Goal: Transaction & Acquisition: Purchase product/service

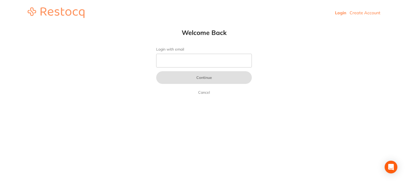
click at [358, 16] on header "Login Create Account" at bounding box center [204, 12] width 408 height 25
click at [357, 12] on link "Create Account" at bounding box center [364, 12] width 31 height 5
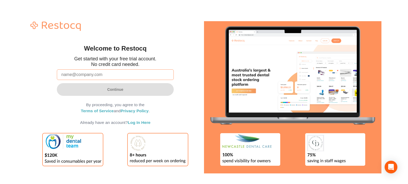
click at [137, 75] on input "email" at bounding box center [115, 75] width 117 height 11
paste input "amrita+80@terrificminds.com"
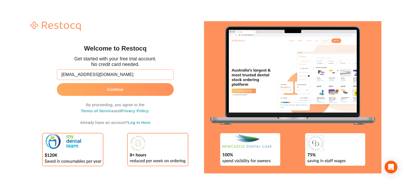
click at [71, 74] on input "amrita+80@terrificminds.com" at bounding box center [115, 75] width 117 height 11
click at [80, 74] on input "amrita+80@terrificminds.com" at bounding box center [115, 75] width 117 height 11
type input "[EMAIL_ADDRESS][DOMAIN_NAME]"
click at [99, 83] on form "amrita+81@terrificminds.com Continue By proceeding, you agree to the Terms of S…" at bounding box center [115, 96] width 117 height 58
click at [100, 90] on button "Continue" at bounding box center [115, 89] width 117 height 13
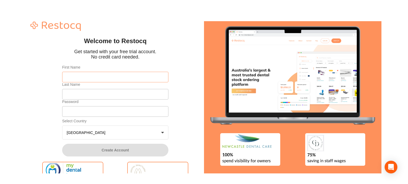
click at [96, 74] on input "First Name" at bounding box center [115, 77] width 106 height 11
type input "Amrita"
type input "Test 81"
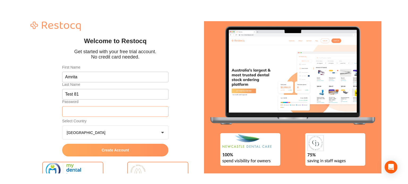
click at [62, 126] on button "Australia +0" at bounding box center [115, 133] width 106 height 14
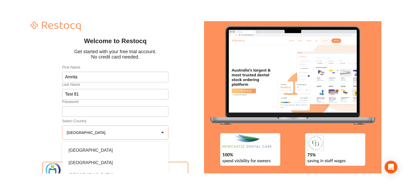
click at [47, 120] on div "Welcome to Restocq Get started with your free trial account. No credit card nee…" at bounding box center [115, 97] width 177 height 159
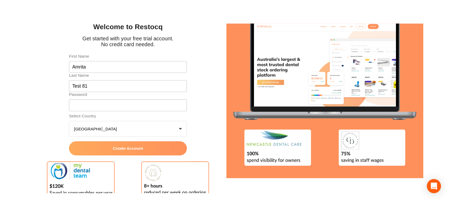
scroll to position [32, 0]
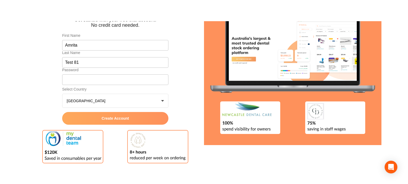
click at [108, 123] on button "Create Account" at bounding box center [115, 118] width 106 height 13
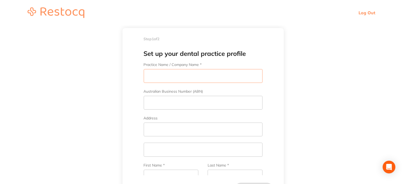
click at [184, 77] on input "Practice Name / Company Name *" at bounding box center [203, 76] width 119 height 14
click at [185, 75] on input "Amrita Test" at bounding box center [203, 76] width 119 height 14
drag, startPoint x: 184, startPoint y: 77, endPoint x: 79, endPoint y: 77, distance: 104.8
click at [79, 77] on main "Step 1 of 2 Welcome to Restocq, Please select your account type Dental Practice…" at bounding box center [203, 114] width 406 height 179
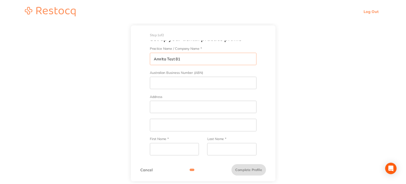
scroll to position [29, 0]
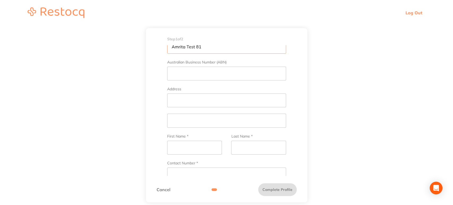
type input "Amrita Test 81"
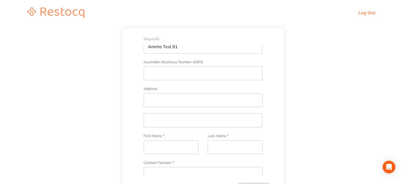
drag, startPoint x: 358, startPoint y: 61, endPoint x: 164, endPoint y: 60, distance: 194.0
click at [357, 61] on main "Step 1 of 2 Welcome to Restocq, Please select your account type Dental Practice…" at bounding box center [203, 114] width 406 height 179
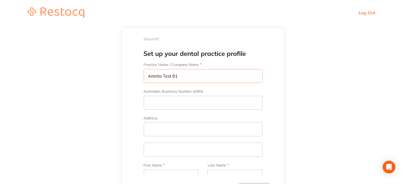
scroll to position [0, 0]
drag, startPoint x: 180, startPoint y: 77, endPoint x: 85, endPoint y: 71, distance: 95.5
click at [85, 71] on main "Step 1 of 2 Welcome to Restocq, Please select your account type Dental Practice…" at bounding box center [203, 114] width 406 height 179
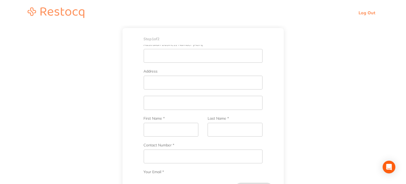
scroll to position [53, 0]
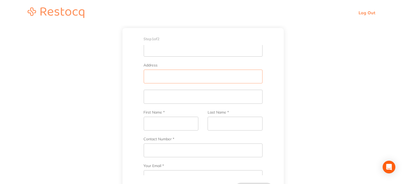
click at [163, 74] on input "Address" at bounding box center [203, 77] width 119 height 14
paste input "Amrita Test 81"
type input "Amrita Test 81"
click at [163, 101] on input "text" at bounding box center [203, 97] width 119 height 14
paste input "Amrita Test 81"
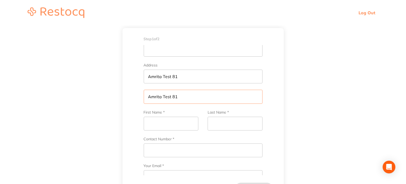
type input "Amrita Test 81"
click at [164, 119] on input "First Name *" at bounding box center [171, 124] width 55 height 14
paste input "Amrita Test 81"
type input "Amrita Test 81"
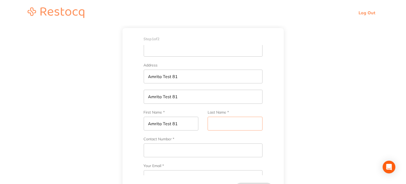
drag, startPoint x: 236, startPoint y: 130, endPoint x: 228, endPoint y: 125, distance: 9.1
click at [236, 129] on input "Last Name *" at bounding box center [235, 124] width 55 height 14
paste input "Amrita Test 81"
type input "Amrita Test 81"
drag, startPoint x: 178, startPoint y: 125, endPoint x: 162, endPoint y: 124, distance: 16.8
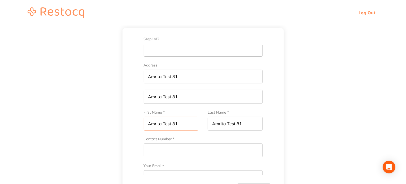
click at [162, 124] on input "Amrita Test 81" at bounding box center [171, 124] width 55 height 14
type input "Amrita"
drag, startPoint x: 227, startPoint y: 123, endPoint x: 199, endPoint y: 123, distance: 27.6
click at [199, 123] on div "First Name * Amrita Last Name * Amrita Test 81" at bounding box center [203, 123] width 119 height 27
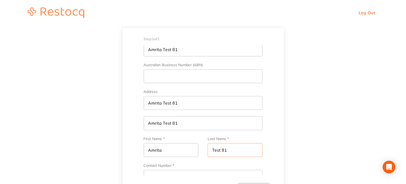
type input "Test 81"
click at [171, 76] on input "Australian Business Number (ABN)" at bounding box center [203, 77] width 119 height 14
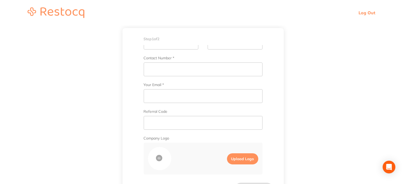
scroll to position [125, 0]
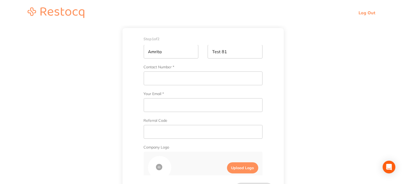
type input "312564987"
click at [171, 79] on input "Contact Number *" at bounding box center [203, 79] width 119 height 14
type input "312546879"
click at [172, 105] on input "Your Email *" at bounding box center [203, 105] width 119 height 14
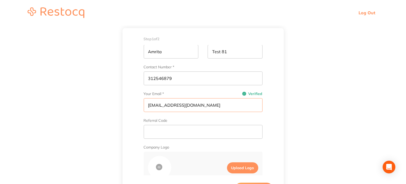
click at [162, 105] on input "amrita@terrificminds.com" at bounding box center [203, 105] width 119 height 14
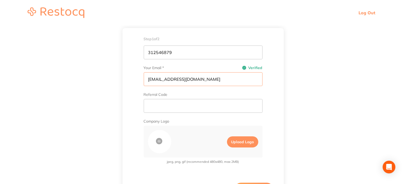
scroll to position [152, 0]
type input "amrita+81@terrificminds.com"
click at [241, 144] on label "Upload Logo" at bounding box center [242, 141] width 31 height 11
click at [227, 144] on input "Upload Logo" at bounding box center [222, 141] width 9 height 15
click at [248, 140] on label "Upload Logo" at bounding box center [242, 141] width 31 height 11
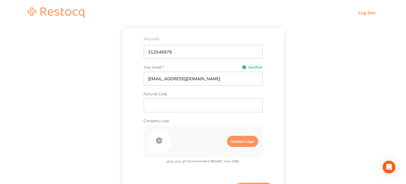
click at [227, 140] on input "Upload Logo" at bounding box center [222, 141] width 9 height 15
type input "C:\fakepath\png3.png"
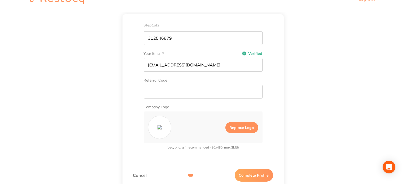
scroll to position [20, 0]
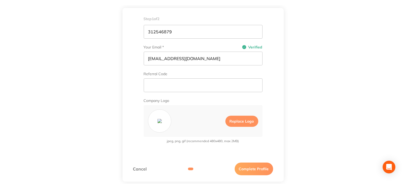
click at [248, 171] on button "Complete Profile" at bounding box center [254, 169] width 38 height 13
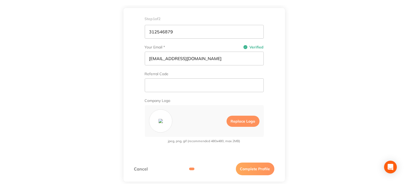
scroll to position [0, 0]
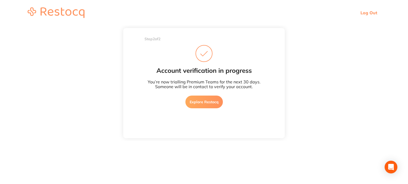
click at [199, 100] on link "Explore Restocq" at bounding box center [203, 102] width 37 height 13
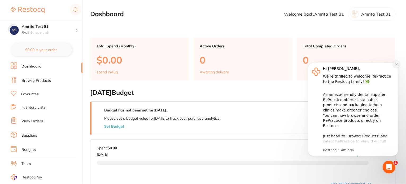
click at [395, 64] on button "Dismiss notification" at bounding box center [396, 64] width 7 height 7
click at [48, 80] on link "Browse Products" at bounding box center [35, 80] width 29 height 5
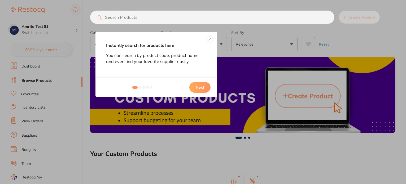
click at [210, 41] on button at bounding box center [210, 39] width 6 height 6
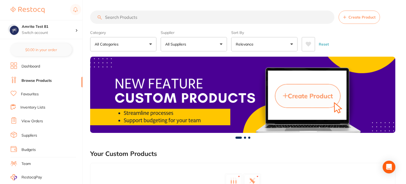
click at [137, 14] on input "search" at bounding box center [212, 17] width 244 height 13
paste input "HSSP22"
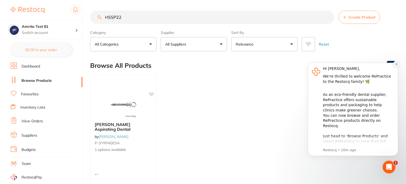
click at [396, 64] on icon "Dismiss notification" at bounding box center [396, 64] width 3 height 3
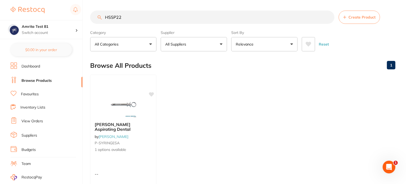
drag, startPoint x: 136, startPoint y: 20, endPoint x: 61, endPoint y: 19, distance: 75.1
click at [61, 19] on div "$127.48 Amrita Test 81 Switch account Amrita Test 81 $0.00 in your order Dashbo…" at bounding box center [203, 92] width 406 height 184
paste input "SS90135"
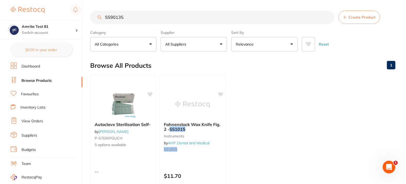
type input "SS90135"
click at [294, 90] on ul "Autoclave Sterilisation Self- by Adam Dental P-STERIPOUCH 5 options available -…" at bounding box center [242, 151] width 305 height 153
click at [202, 43] on button "All Suppliers" at bounding box center [194, 44] width 66 height 14
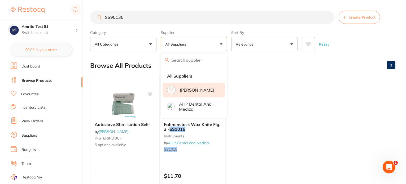
click at [199, 91] on p "Adam Dental" at bounding box center [197, 90] width 34 height 5
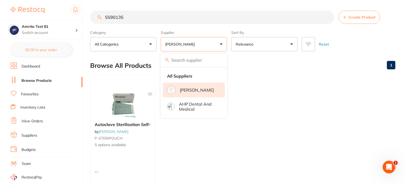
click at [87, 17] on div "$127.48 Amrita Test 81 Switch account Amrita Test 81 $0.00 in your order Dashbo…" at bounding box center [203, 92] width 406 height 184
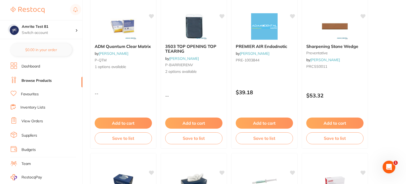
scroll to position [1061, 0]
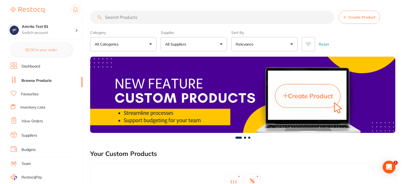
click at [180, 43] on p "All Suppliers" at bounding box center [176, 44] width 23 height 5
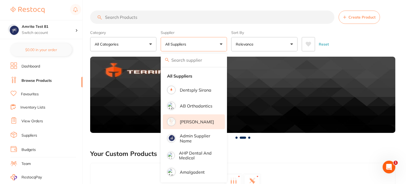
click at [190, 121] on p "Adam Dental" at bounding box center [197, 122] width 34 height 5
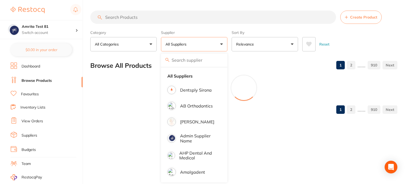
click at [229, 28] on div "Category All Categories All Categories 3D Printing anaesthetic articulating bur…" at bounding box center [243, 39] width 307 height 23
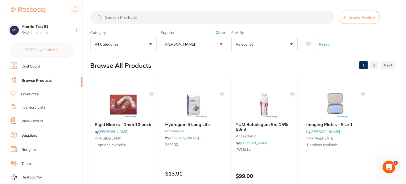
click at [205, 47] on button "Adam Dental" at bounding box center [194, 44] width 66 height 14
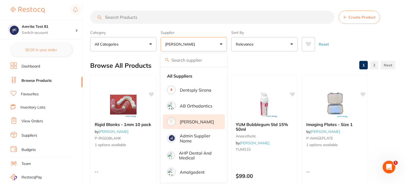
click at [196, 123] on p "Adam Dental" at bounding box center [197, 122] width 34 height 5
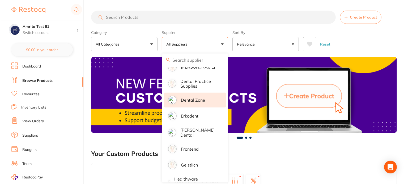
scroll to position [318, 0]
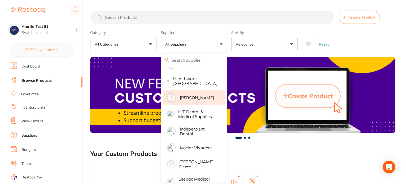
click at [203, 97] on p "[PERSON_NAME]" at bounding box center [197, 98] width 34 height 5
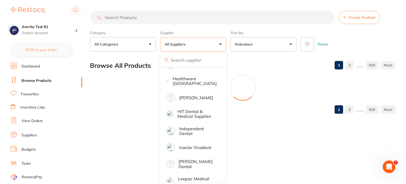
scroll to position [0, 0]
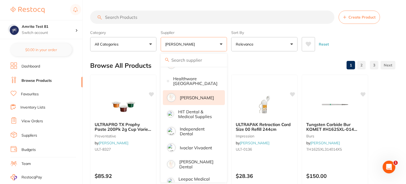
drag, startPoint x: 230, startPoint y: 44, endPoint x: 230, endPoint y: 75, distance: 30.8
click at [230, 44] on div "Category All Categories All Categories anaesthetic burs crown & bridge disposab…" at bounding box center [242, 39] width 305 height 23
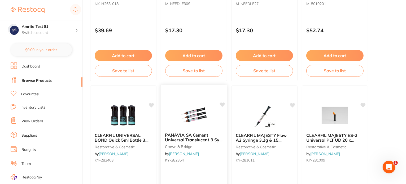
scroll to position [610, 0]
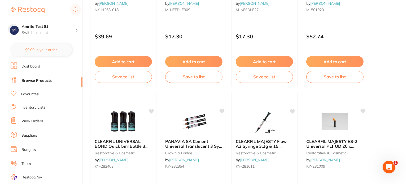
click at [193, 57] on button "Add to cart" at bounding box center [193, 61] width 57 height 11
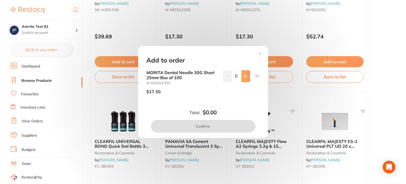
click at [247, 78] on button at bounding box center [245, 76] width 9 height 12
type input "1"
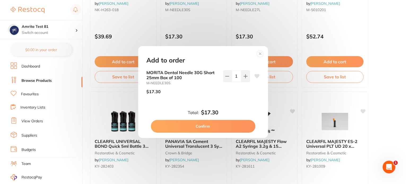
scroll to position [0, 0]
click at [226, 129] on button "Confirm" at bounding box center [203, 126] width 105 height 13
checkbox input "false"
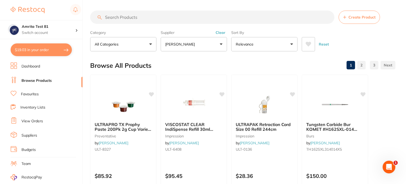
click at [182, 47] on p "[PERSON_NAME]" at bounding box center [181, 44] width 32 height 5
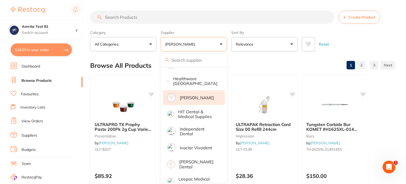
click at [191, 98] on p "[PERSON_NAME]" at bounding box center [197, 98] width 34 height 5
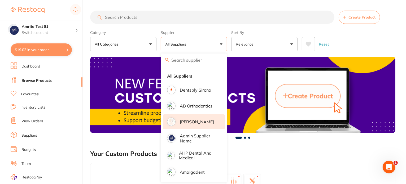
click at [193, 117] on li "[PERSON_NAME]" at bounding box center [194, 122] width 62 height 15
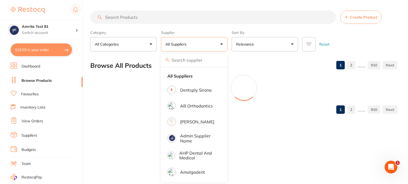
click at [230, 49] on div "Category All Categories All Categories 3D Printing anaesthetic articulating bur…" at bounding box center [243, 39] width 307 height 23
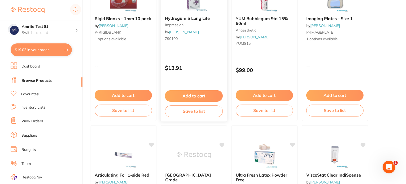
click at [203, 91] on button "Add to cart" at bounding box center [194, 95] width 58 height 11
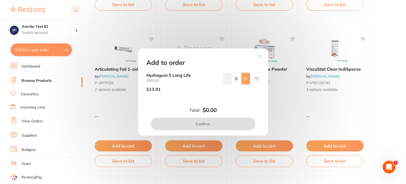
click at [246, 80] on icon at bounding box center [246, 79] width 4 height 4
type input "1"
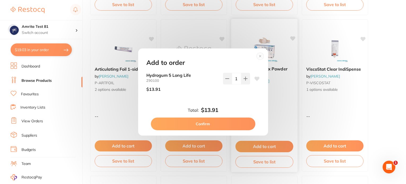
click at [237, 122] on button "Confirm" at bounding box center [203, 124] width 105 height 13
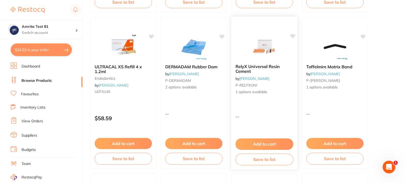
scroll to position [478, 0]
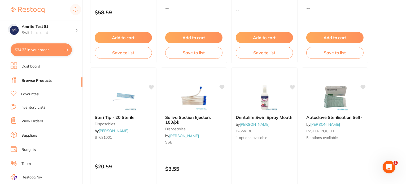
click at [61, 47] on button "$34.33 in your order" at bounding box center [41, 50] width 61 height 13
checkbox input "true"
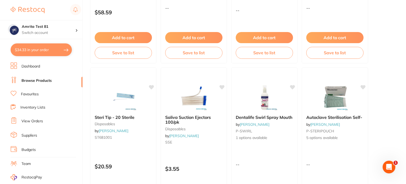
checkbox input "true"
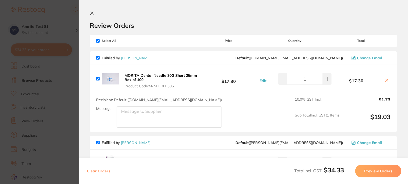
scroll to position [96, 0]
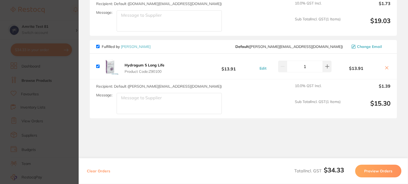
click at [360, 171] on button "Preview Orders" at bounding box center [378, 171] width 46 height 13
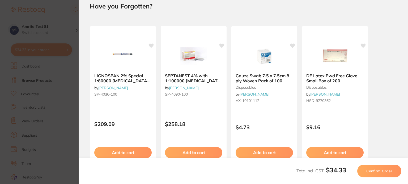
scroll to position [2, 0]
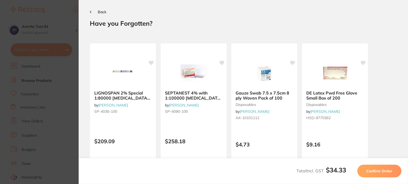
click at [360, 171] on button "Confirm Order" at bounding box center [379, 171] width 44 height 13
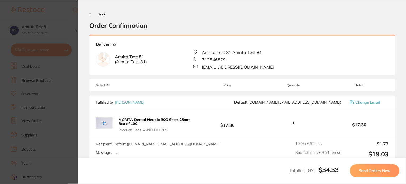
scroll to position [0, 0]
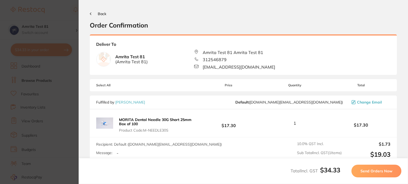
click at [362, 171] on span "Send Orders Now" at bounding box center [376, 171] width 32 height 5
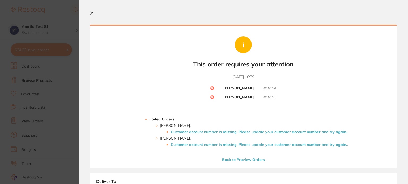
click at [236, 130] on li "Customer account number is missing. Please update your customer account number …" at bounding box center [259, 132] width 177 height 4
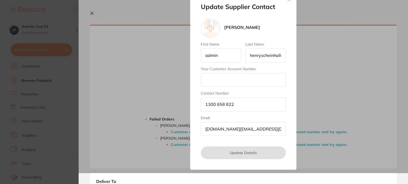
click at [240, 82] on input "Your Customer Account Number" at bounding box center [243, 80] width 85 height 14
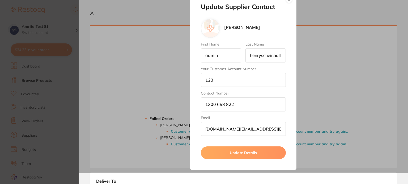
type input "123"
click at [230, 154] on button "Update Details" at bounding box center [243, 153] width 85 height 13
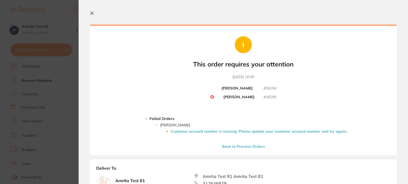
click at [230, 131] on li "Customer account number is missing. Please update your customer account number …" at bounding box center [259, 131] width 177 height 4
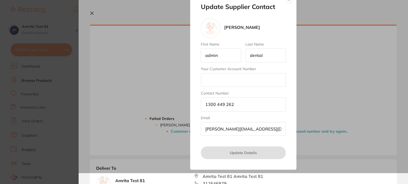
click at [235, 80] on input "Your Customer Account Number" at bounding box center [243, 80] width 85 height 14
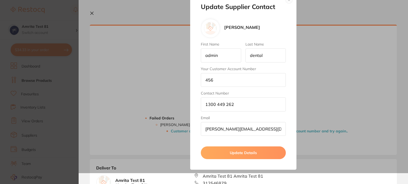
type input "456"
click at [230, 151] on button "Update Details" at bounding box center [243, 153] width 85 height 13
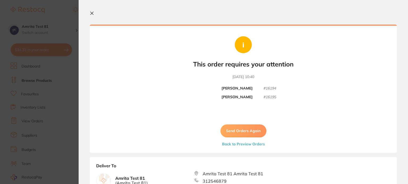
click at [232, 133] on button "Send Orders Again" at bounding box center [243, 131] width 46 height 13
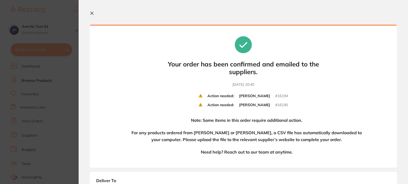
click at [92, 13] on icon at bounding box center [92, 13] width 4 height 4
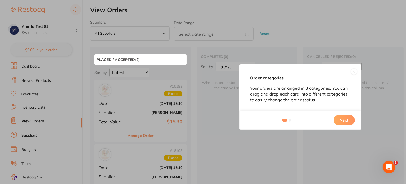
click at [339, 118] on button "Next" at bounding box center [344, 120] width 21 height 11
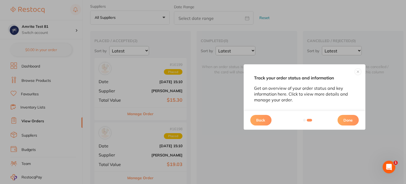
scroll to position [25, 0]
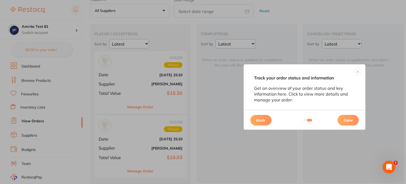
click at [345, 120] on button "Done" at bounding box center [348, 120] width 21 height 11
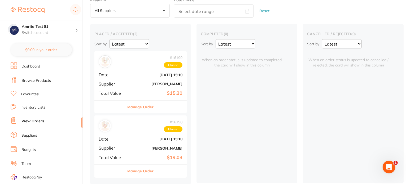
click at [142, 86] on div "# 16199 Placed Date Aug 10 2025, 15:10 Supplier Adam Dental Total Value $15.30" at bounding box center [140, 75] width 92 height 49
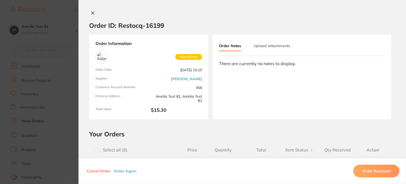
click at [123, 174] on div "Cancel Order Order Again Order Received" at bounding box center [243, 171] width 328 height 26
click at [124, 172] on button "Order Again" at bounding box center [125, 171] width 26 height 5
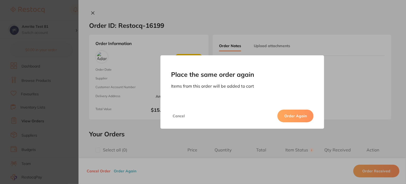
click at [288, 112] on button "Order Again" at bounding box center [296, 116] width 36 height 13
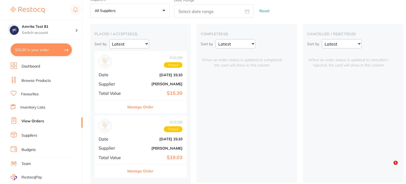
click at [137, 146] on b "[PERSON_NAME]" at bounding box center [155, 148] width 53 height 4
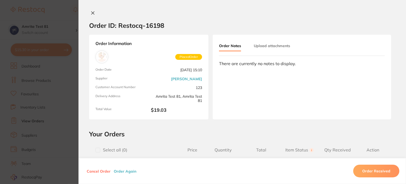
click at [129, 171] on button "Order Again" at bounding box center [125, 171] width 26 height 5
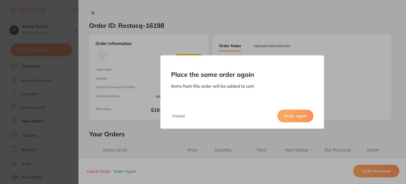
click at [298, 119] on button "Order Again" at bounding box center [296, 116] width 36 height 13
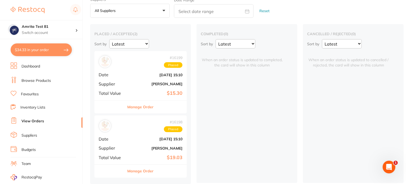
click at [45, 50] on button "$34.33 in your order" at bounding box center [41, 50] width 61 height 13
checkbox input "true"
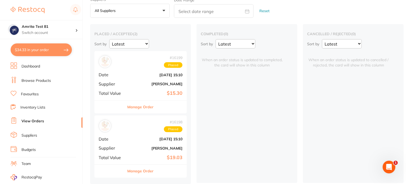
checkbox input "true"
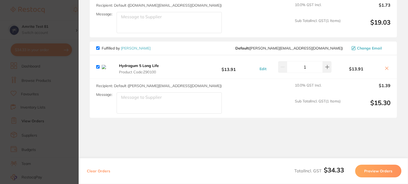
click at [374, 171] on button "Preview Orders" at bounding box center [378, 171] width 46 height 13
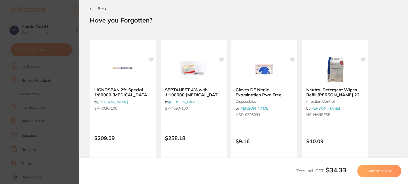
scroll to position [0, 0]
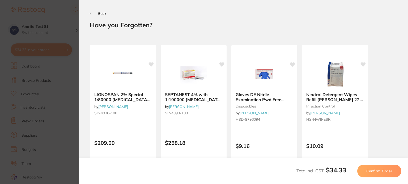
click at [374, 171] on span "Confirm Order" at bounding box center [379, 171] width 26 height 5
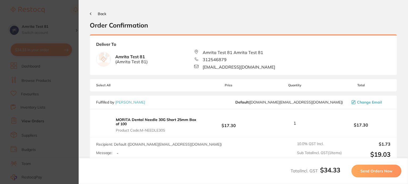
click at [374, 171] on span "Send Orders Now" at bounding box center [376, 171] width 32 height 5
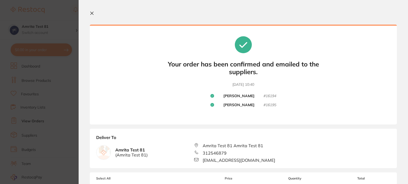
click at [93, 12] on icon at bounding box center [91, 13] width 3 height 3
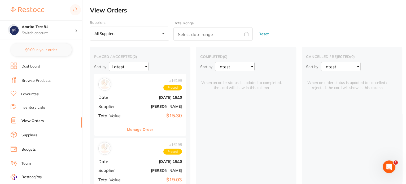
scroll to position [25, 0]
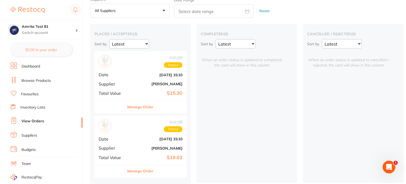
checkbox input "false"
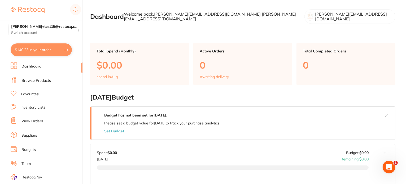
click at [56, 50] on button "$140.23 in your order" at bounding box center [41, 50] width 61 height 13
checkbox input "true"
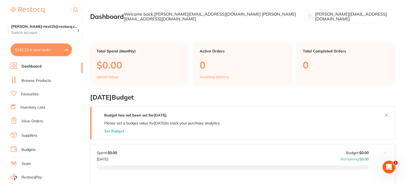
checkbox input "true"
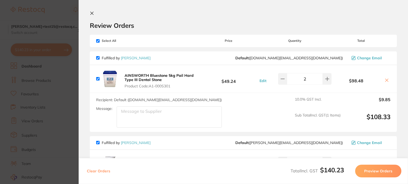
click at [103, 172] on button "Clear Orders" at bounding box center [98, 171] width 27 height 13
checkbox input "true"
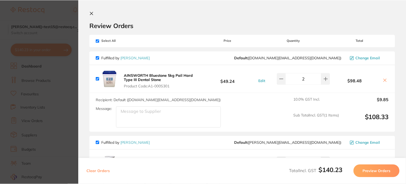
scroll to position [25, 0]
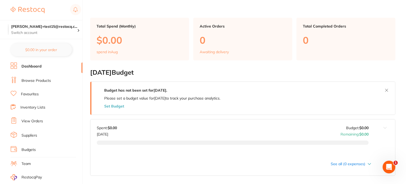
click at [45, 85] on ul "Dashboard Browse Products Favourites Inventory Lists View Orders Suppliers Budg…" at bounding box center [47, 154] width 72 height 183
click at [46, 80] on link "Browse Products" at bounding box center [35, 80] width 29 height 5
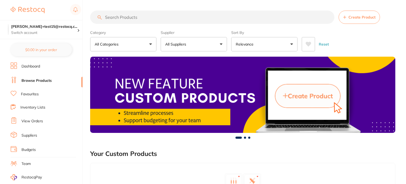
drag, startPoint x: 183, startPoint y: 51, endPoint x: 185, endPoint y: 48, distance: 3.8
click at [183, 51] on main "Create Product Category All Categories All Categories 3D Printing anaesthetic a…" at bounding box center [248, 141] width 316 height 282
click at [185, 48] on button "All Suppliers" at bounding box center [194, 44] width 66 height 14
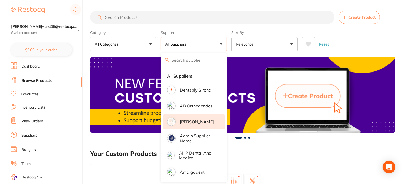
click at [190, 121] on p "[PERSON_NAME]" at bounding box center [197, 122] width 34 height 5
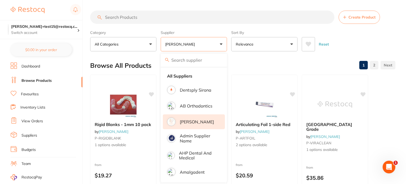
click at [230, 44] on div "Category All Categories All Categories anaesthetic burs crown & bridge disposab…" at bounding box center [242, 39] width 305 height 23
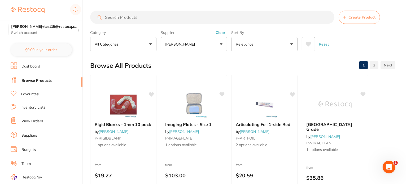
drag, startPoint x: 191, startPoint y: 47, endPoint x: 196, endPoint y: 71, distance: 24.5
click at [192, 47] on button "[PERSON_NAME]" at bounding box center [194, 44] width 66 height 14
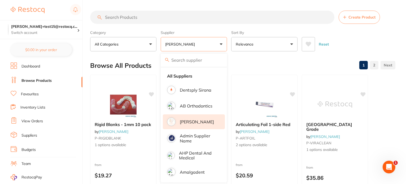
click at [189, 121] on p "Adam Dental" at bounding box center [197, 122] width 34 height 5
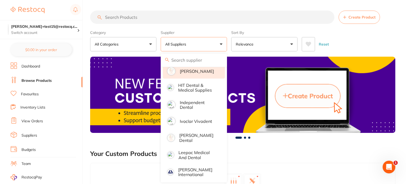
drag, startPoint x: 200, startPoint y: 71, endPoint x: 201, endPoint y: 69, distance: 3.0
click at [200, 71] on p "[PERSON_NAME]" at bounding box center [197, 71] width 34 height 5
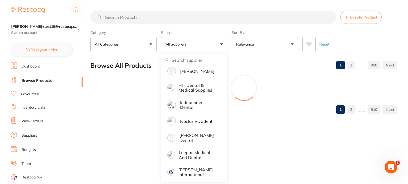
click at [230, 39] on div "Category All Categories All Categories 3D Printing anaesthetic articulating bur…" at bounding box center [243, 39] width 307 height 23
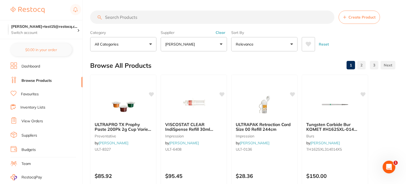
drag, startPoint x: 324, startPoint y: 45, endPoint x: 305, endPoint y: 3, distance: 46.3
click at [323, 44] on button "Reset" at bounding box center [323, 44] width 13 height 14
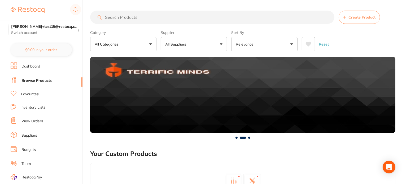
click at [175, 14] on input "search" at bounding box center [212, 17] width 244 height 13
paste input "20102008"
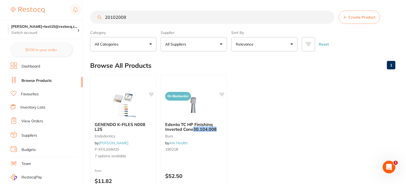
drag, startPoint x: 69, startPoint y: 11, endPoint x: 66, endPoint y: 12, distance: 3.7
click at [64, 11] on div "$0.00 trisha+test15@restocq.c... Switch account trisha+test15@restocq.com $0.00…" at bounding box center [203, 92] width 406 height 184
paste input "HSSP22"
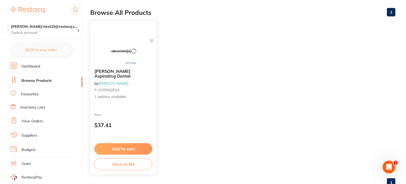
type input "HSSP22"
click at [132, 109] on div "Hanson Aspirating Dental by Adam Dental P-SYRINGESA 1 options available from $3…" at bounding box center [123, 98] width 66 height 153
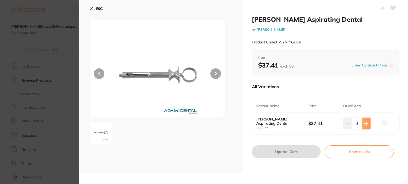
click at [364, 125] on icon at bounding box center [366, 124] width 4 height 4
type input "1"
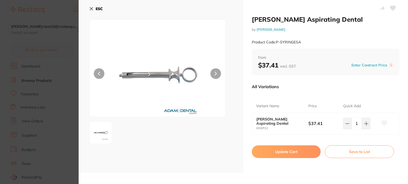
click at [307, 153] on button "Update Cart" at bounding box center [286, 152] width 69 height 13
checkbox input "false"
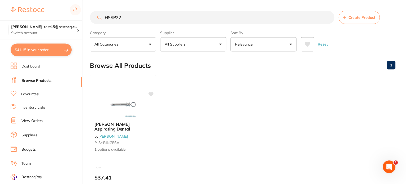
scroll to position [53, 0]
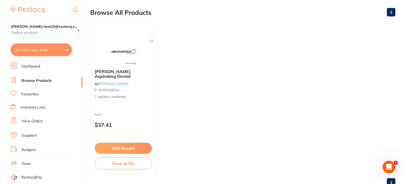
click at [35, 68] on link "Dashboard" at bounding box center [30, 66] width 19 height 5
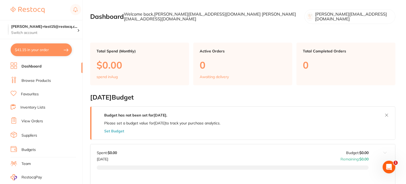
click at [51, 77] on li "Browse Products" at bounding box center [47, 81] width 72 height 8
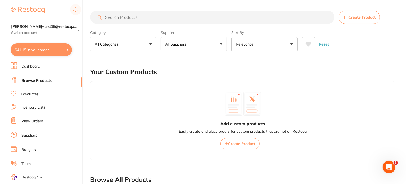
click at [194, 48] on button "All Suppliers" at bounding box center [194, 44] width 66 height 14
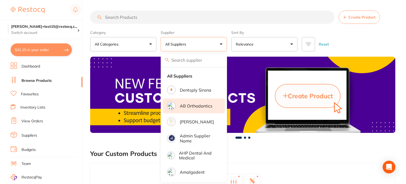
click at [200, 104] on p "AB Orthodontics" at bounding box center [196, 106] width 33 height 5
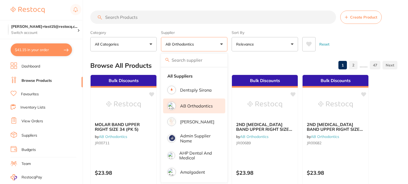
click at [230, 46] on div "Category All Categories All Categories orthodontics Clear Category false All Ca…" at bounding box center [243, 39] width 307 height 23
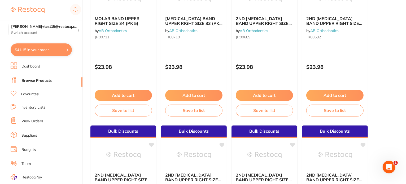
click at [142, 99] on button "Add to cart" at bounding box center [123, 95] width 57 height 11
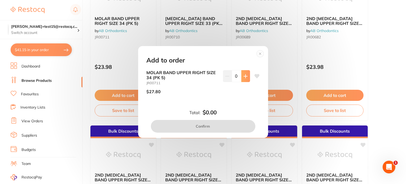
click at [244, 78] on icon at bounding box center [246, 76] width 4 height 4
type input "1"
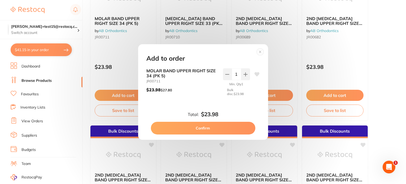
click at [222, 126] on button "Confirm" at bounding box center [203, 128] width 105 height 13
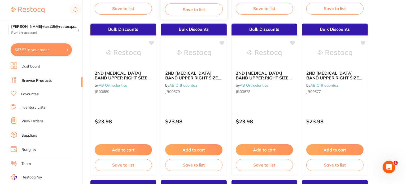
scroll to position [239, 0]
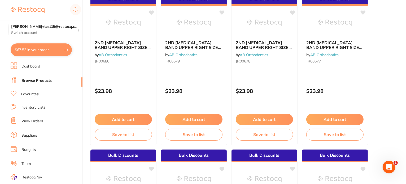
click at [60, 51] on button "$67.53 in your order" at bounding box center [41, 50] width 61 height 13
checkbox input "true"
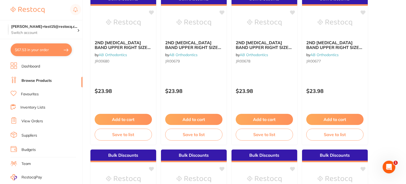
checkbox input "true"
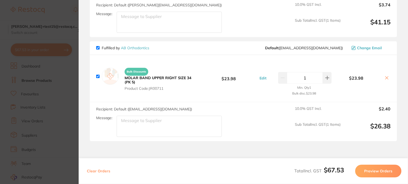
scroll to position [115, 0]
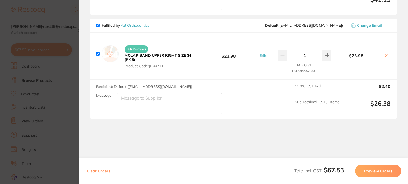
click at [162, 53] on b "MOLAR BAND UPPER RIGHT SIZE 34 (PK 5)" at bounding box center [157, 57] width 67 height 9
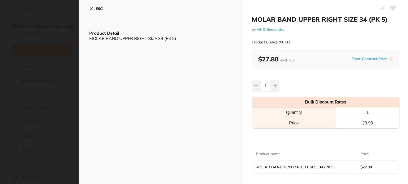
click at [40, 88] on section "MOLAR BAND UPPER RIGHT SIZE 34 (PK 5) by AB Orthodontics Product Code: JR00711 …" at bounding box center [204, 92] width 408 height 184
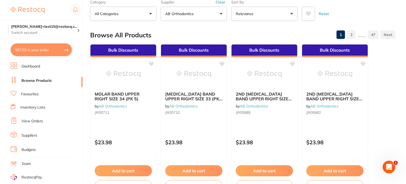
scroll to position [0, 0]
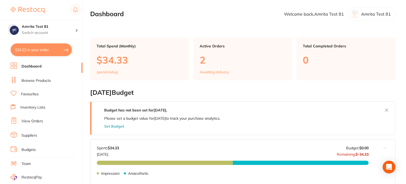
click at [34, 78] on link "Browse Products" at bounding box center [35, 80] width 29 height 5
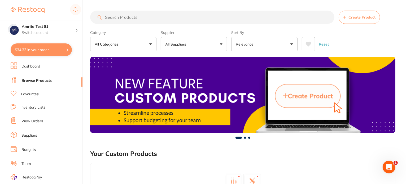
click at [41, 49] on button "$34.33 in your order" at bounding box center [41, 50] width 61 height 13
checkbox input "true"
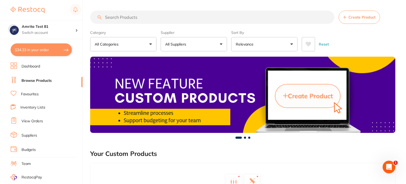
checkbox input "true"
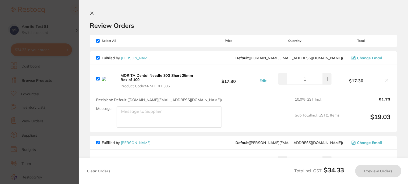
click at [104, 172] on button "Clear Orders" at bounding box center [98, 171] width 27 height 13
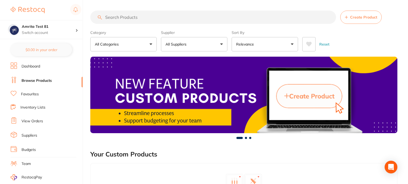
checkbox input "true"
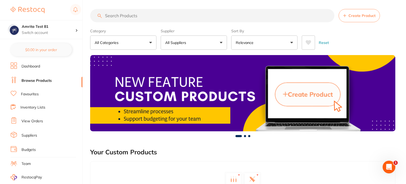
click at [180, 40] on button "All Suppliers" at bounding box center [194, 43] width 66 height 14
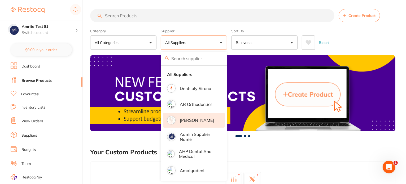
click at [195, 119] on p "[PERSON_NAME]" at bounding box center [197, 120] width 34 height 5
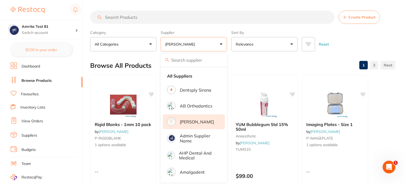
click at [229, 32] on div "Category All Categories All Categories anaesthetic burs crown & bridge disposab…" at bounding box center [242, 39] width 305 height 23
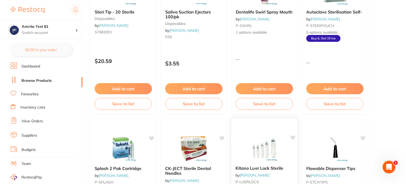
scroll to position [504, 0]
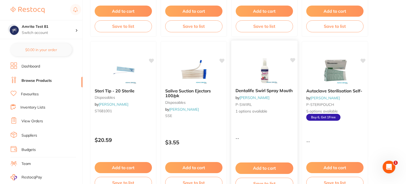
click at [266, 121] on div "Dentalife Swirl Spray Mouth by Adam Dental P-SWIRL 1 options available -- Add t…" at bounding box center [264, 117] width 67 height 154
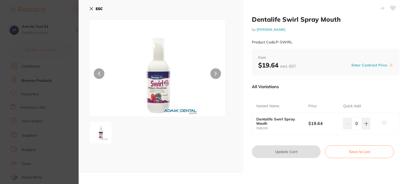
click at [34, 103] on section "Dentalife Swirl Spray Mouth by Adam Dental Product Code: P-SWIRL ESC Dentalife …" at bounding box center [204, 92] width 408 height 184
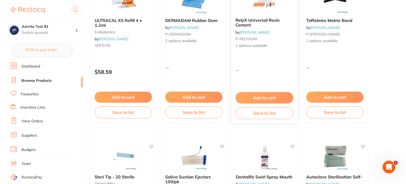
scroll to position [371, 0]
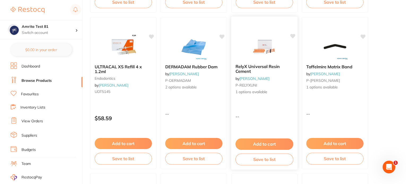
click at [269, 114] on div "--" at bounding box center [264, 116] width 66 height 5
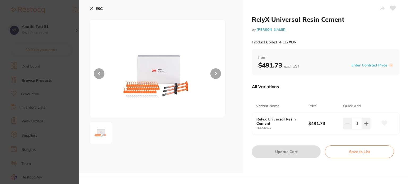
click at [47, 105] on section "RelyX Universal Resin Cement by Adam Dental Product Code: P-RELYXUNI ESC RelyX …" at bounding box center [204, 92] width 408 height 184
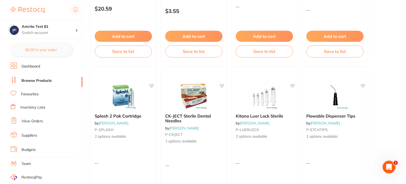
scroll to position [690, 0]
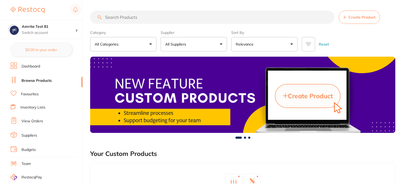
click at [198, 50] on button "All Suppliers" at bounding box center [194, 44] width 66 height 14
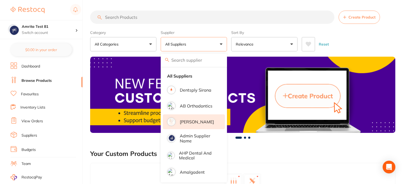
click at [186, 123] on p "[PERSON_NAME]" at bounding box center [197, 122] width 34 height 5
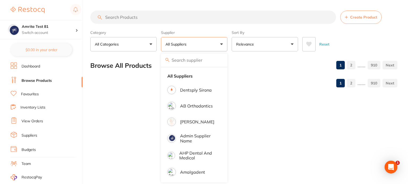
click at [228, 43] on div "Category All Categories All Categories 3D Printing anaesthetic articulating bur…" at bounding box center [243, 39] width 307 height 23
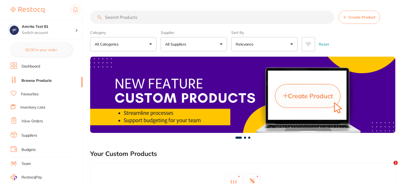
scroll to position [58, 0]
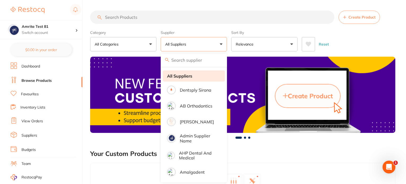
scroll to position [0, 0]
drag, startPoint x: 186, startPoint y: 120, endPoint x: 210, endPoint y: 79, distance: 47.5
click at [186, 120] on p "[PERSON_NAME]" at bounding box center [197, 122] width 34 height 5
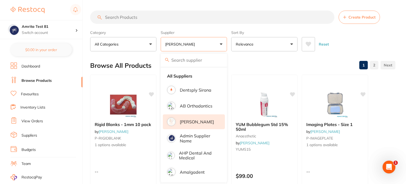
click at [222, 27] on section "Create Product Category All Categories All Categories anaesthetic burs crown & …" at bounding box center [242, 31] width 305 height 41
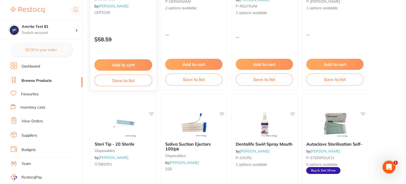
scroll to position [451, 0]
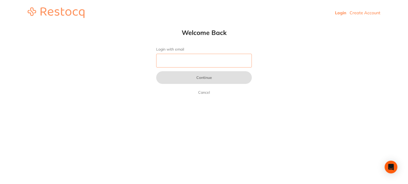
click at [164, 60] on input "Login with email" at bounding box center [204, 61] width 96 height 14
paste input "[EMAIL_ADDRESS][DOMAIN_NAME]"
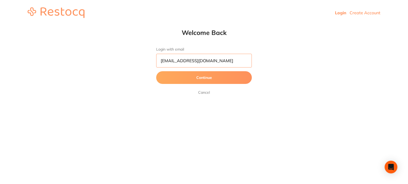
type input "[EMAIL_ADDRESS][DOMAIN_NAME]"
click at [156, 71] on button "Continue" at bounding box center [204, 77] width 96 height 13
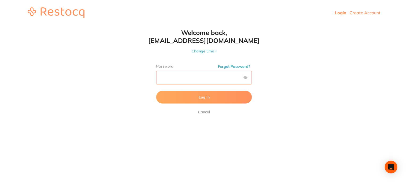
click at [156, 91] on button "Log In" at bounding box center [204, 97] width 96 height 13
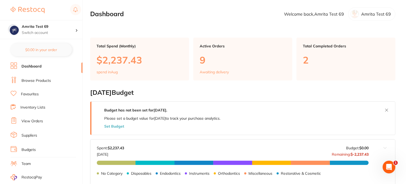
drag, startPoint x: 45, startPoint y: 83, endPoint x: 83, endPoint y: 67, distance: 40.8
click at [46, 83] on li "Browse Products" at bounding box center [47, 81] width 72 height 8
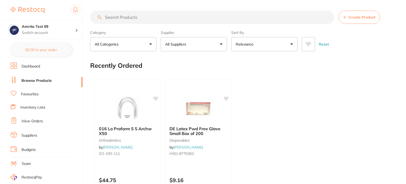
click at [202, 46] on button "All Suppliers" at bounding box center [194, 44] width 66 height 14
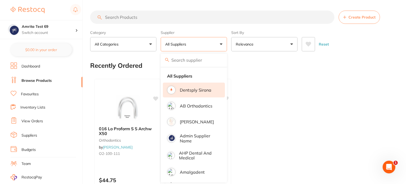
drag, startPoint x: 193, startPoint y: 121, endPoint x: 203, endPoint y: 94, distance: 28.4
click at [193, 121] on p "[PERSON_NAME]" at bounding box center [197, 122] width 34 height 5
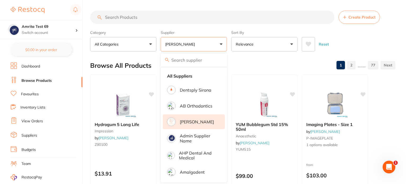
click at [230, 43] on div "Category All Categories All Categories anaesthetic articulating burs crown & br…" at bounding box center [242, 39] width 305 height 23
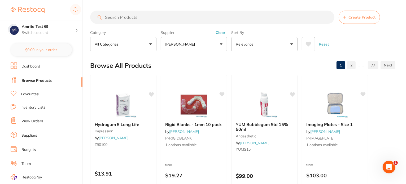
click at [211, 37] on button "[PERSON_NAME]" at bounding box center [194, 44] width 66 height 14
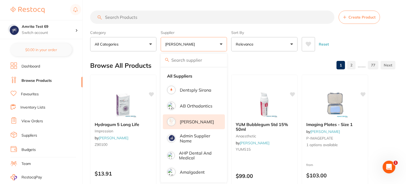
click at [196, 122] on p "[PERSON_NAME]" at bounding box center [197, 122] width 34 height 5
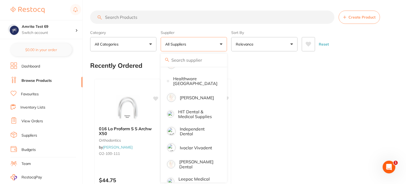
scroll to position [318, 0]
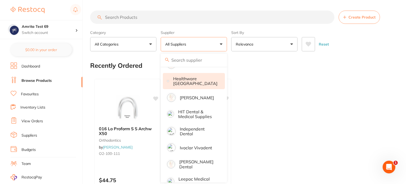
drag, startPoint x: 208, startPoint y: 94, endPoint x: 212, endPoint y: 81, distance: 13.7
click at [209, 96] on p "[PERSON_NAME]" at bounding box center [197, 98] width 34 height 5
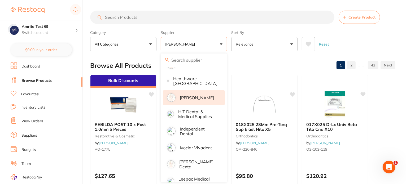
click at [229, 45] on div "Category All Categories All Categories 3D Printing anaesthetic articulating bur…" at bounding box center [242, 39] width 305 height 23
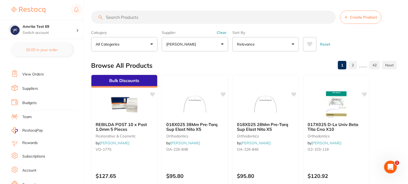
scroll to position [63, 0]
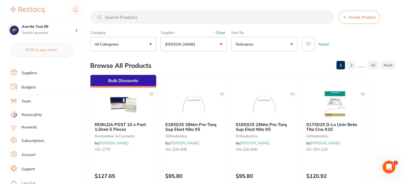
click at [32, 181] on link "Log Out" at bounding box center [28, 183] width 14 height 5
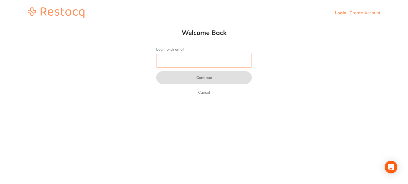
click at [164, 65] on input "Login with email" at bounding box center [204, 61] width 96 height 14
paste input "[EMAIL_ADDRESS][DOMAIN_NAME]"
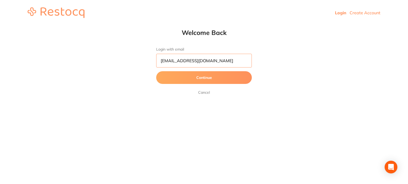
type input "[EMAIL_ADDRESS][DOMAIN_NAME]"
click at [156, 71] on button "Continue" at bounding box center [204, 77] width 96 height 13
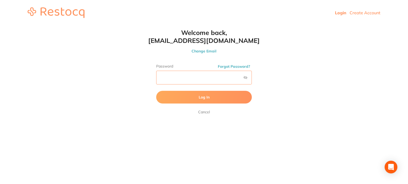
click at [156, 91] on button "Log In" at bounding box center [204, 97] width 96 height 13
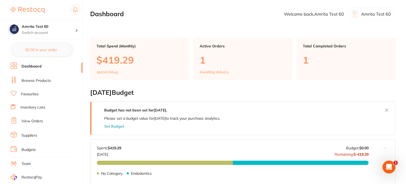
click at [36, 80] on link "Browse Products" at bounding box center [35, 80] width 29 height 5
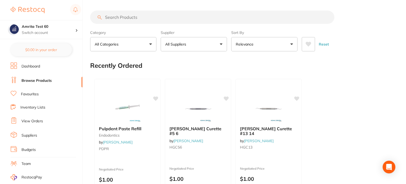
click at [183, 49] on button "All Suppliers" at bounding box center [194, 44] width 66 height 14
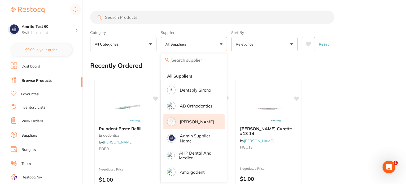
click at [198, 125] on li "Adam Dental" at bounding box center [194, 122] width 62 height 15
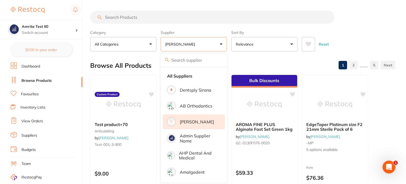
click at [224, 31] on label "Supplier" at bounding box center [194, 32] width 66 height 5
click at [205, 46] on button "[PERSON_NAME]" at bounding box center [194, 44] width 66 height 14
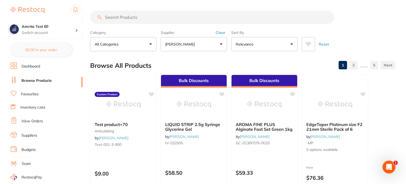
click at [198, 43] on button "[PERSON_NAME]" at bounding box center [194, 44] width 66 height 14
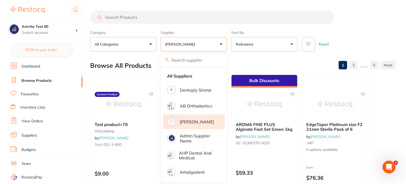
click at [194, 123] on p "[PERSON_NAME]" at bounding box center [197, 122] width 34 height 5
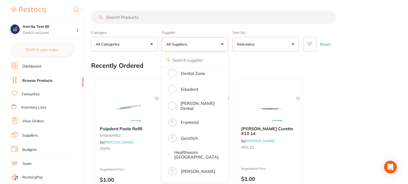
scroll to position [292, 0]
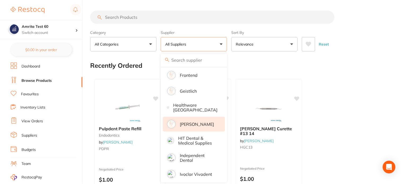
click at [196, 122] on p "[PERSON_NAME]" at bounding box center [197, 124] width 34 height 5
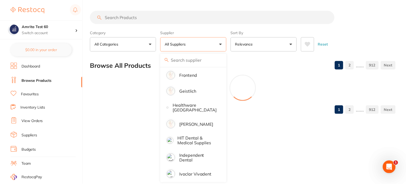
scroll to position [0, 0]
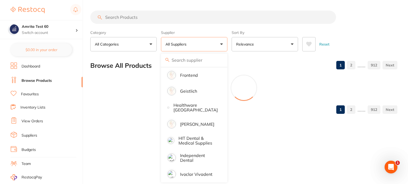
click at [218, 30] on div "Supplier All Suppliers All Suppliers Dentsply Sirona AB Orthodontics Adam Denta…" at bounding box center [194, 39] width 66 height 23
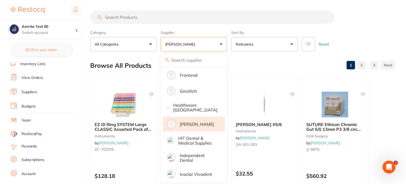
scroll to position [63, 0]
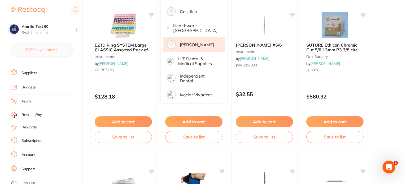
click at [34, 181] on link "Log Out" at bounding box center [28, 183] width 14 height 5
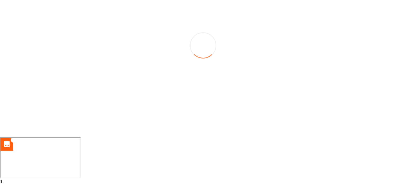
scroll to position [47, 0]
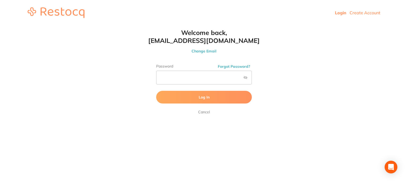
click at [156, 91] on button "Log In" at bounding box center [204, 97] width 96 height 13
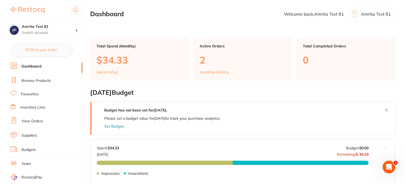
click at [46, 83] on li "Browse Products" at bounding box center [47, 81] width 72 height 8
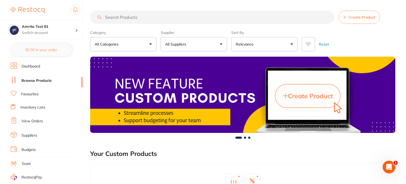
click at [211, 39] on button "All Suppliers" at bounding box center [194, 44] width 66 height 14
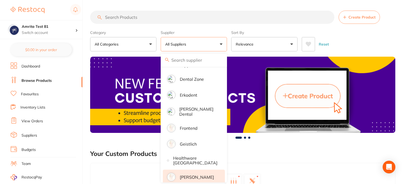
click at [198, 175] on p "[PERSON_NAME]" at bounding box center [197, 177] width 34 height 5
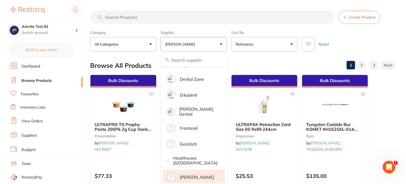
click at [220, 30] on div "Supplier [PERSON_NAME] All Suppliers Dentsply [GEOGRAPHIC_DATA] AB Orthodontics…" at bounding box center [194, 39] width 66 height 23
click at [357, 39] on div "Reset" at bounding box center [346, 42] width 89 height 19
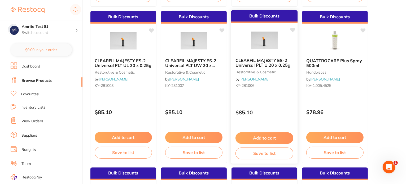
scroll to position [849, 0]
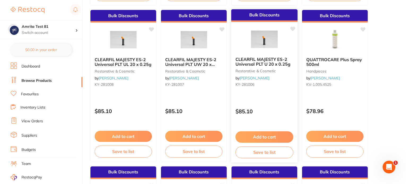
click at [272, 118] on div "Bulk Discounts CLEARFIL MAJESTY ES-2 Universal PLT U 20 x 0.25g restorative & c…" at bounding box center [264, 86] width 67 height 154
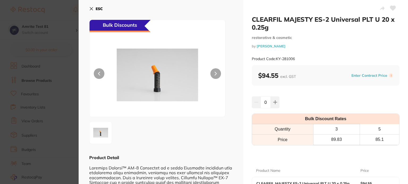
click at [31, 78] on section "CLEARFIL MAJESTY ES-2 Universal PLT U 20 x 0.25g restorative & cosmetic by Henr…" at bounding box center [204, 92] width 408 height 184
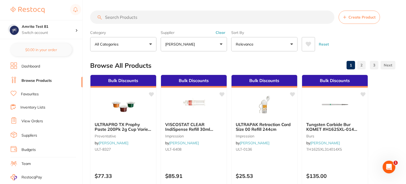
click at [211, 43] on button "[PERSON_NAME]" at bounding box center [194, 44] width 66 height 14
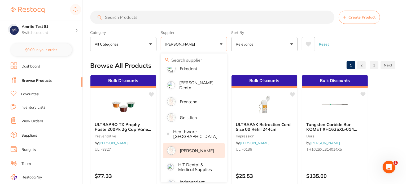
click at [195, 150] on p "[PERSON_NAME]" at bounding box center [197, 151] width 34 height 5
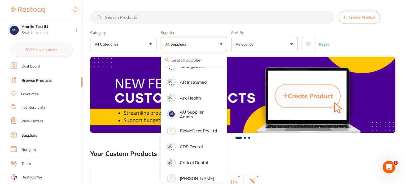
scroll to position [27, 0]
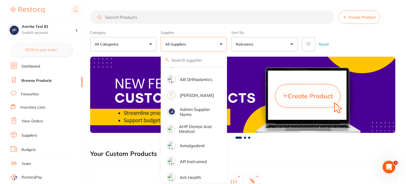
click at [197, 98] on li "[PERSON_NAME]" at bounding box center [194, 95] width 62 height 15
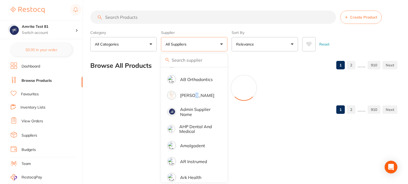
click at [221, 27] on section "Create Product Category All Categories All Categories 3D Printing anaesthetic a…" at bounding box center [243, 31] width 307 height 41
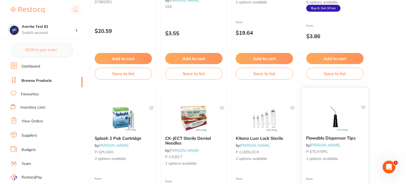
scroll to position [584, 0]
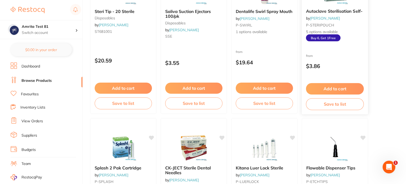
click at [343, 66] on p "$3.86" at bounding box center [335, 66] width 58 height 6
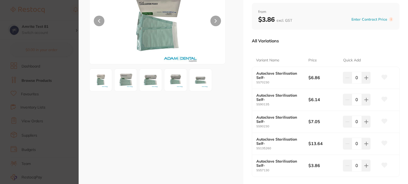
scroll to position [53, 0]
click at [364, 78] on icon at bounding box center [366, 78] width 4 height 4
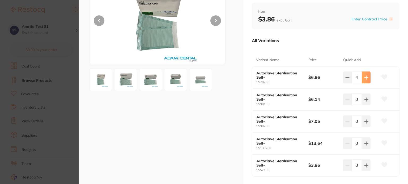
click at [364, 78] on icon at bounding box center [366, 78] width 4 height 4
type input "6"
click at [364, 79] on icon at bounding box center [365, 77] width 3 height 3
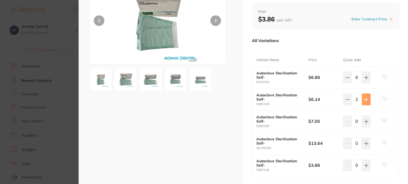
click at [364, 79] on icon at bounding box center [365, 77] width 3 height 3
type input "6"
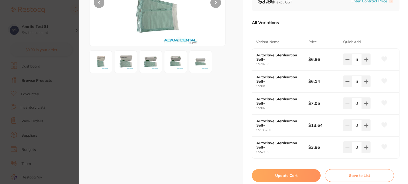
scroll to position [91, 0]
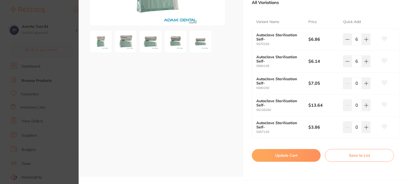
drag, startPoint x: 305, startPoint y: 155, endPoint x: 88, endPoint y: 105, distance: 222.3
click at [305, 155] on button "Update Cart" at bounding box center [286, 155] width 69 height 13
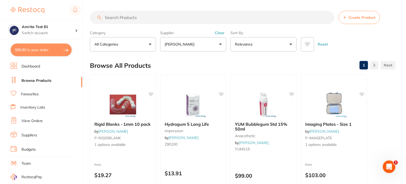
scroll to position [584, 0]
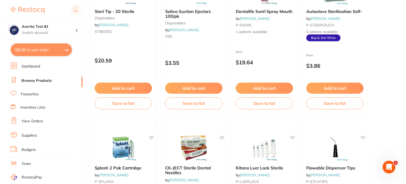
click at [56, 49] on button "$85.80 in your order" at bounding box center [41, 50] width 61 height 13
checkbox input "true"
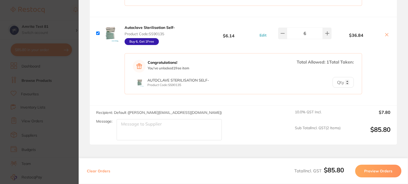
scroll to position [163, 0]
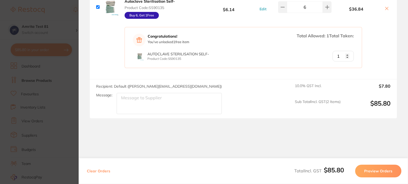
type input "1"
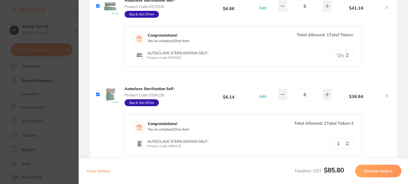
scroll to position [57, 0]
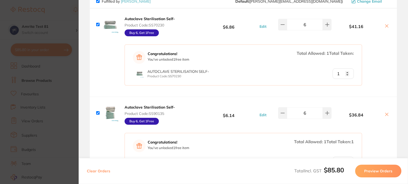
type input "1"
click at [345, 72] on input "1" at bounding box center [342, 73] width 21 height 11
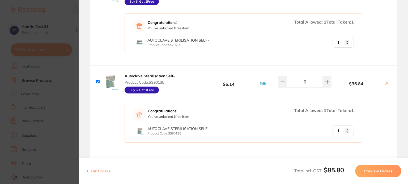
scroll to position [0, 0]
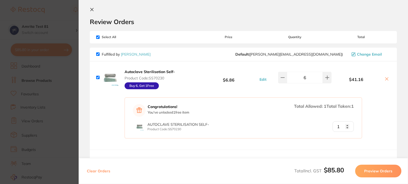
click at [361, 170] on button "Preview Orders" at bounding box center [378, 171] width 46 height 13
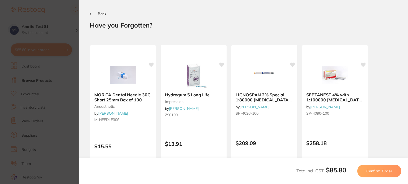
click at [361, 170] on button "Confirm Order" at bounding box center [379, 171] width 44 height 13
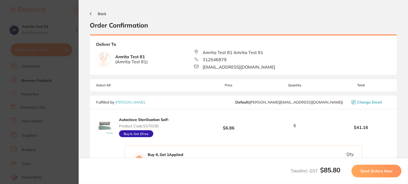
drag, startPoint x: 361, startPoint y: 170, endPoint x: 214, endPoint y: 33, distance: 201.6
click at [360, 170] on button "Send Orders Now" at bounding box center [376, 171] width 50 height 13
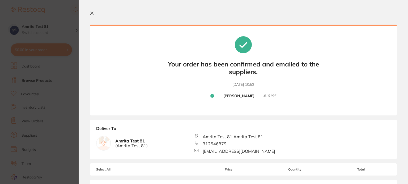
click at [91, 13] on icon at bounding box center [92, 13] width 4 height 4
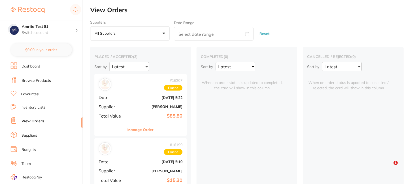
click at [136, 106] on b "[PERSON_NAME]" at bounding box center [155, 107] width 53 height 4
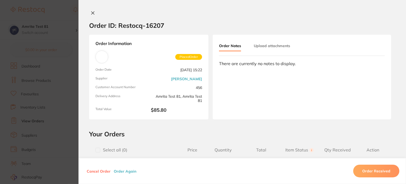
scroll to position [133, 0]
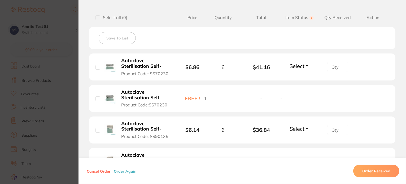
click at [58, 82] on section "Order ID: Restocq- 16207 Order Information Placed Order Order Date Aug 10 2025,…" at bounding box center [203, 92] width 406 height 184
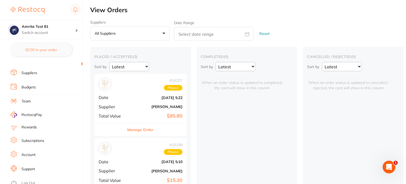
click at [28, 181] on link "Log Out" at bounding box center [28, 183] width 14 height 5
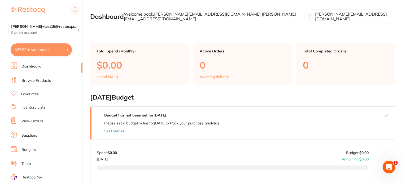
click at [44, 80] on link "Browse Products" at bounding box center [35, 80] width 29 height 5
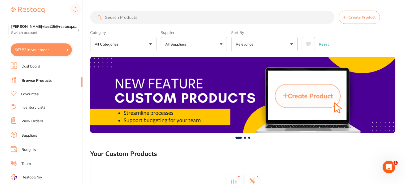
click at [186, 51] on button "All Suppliers" at bounding box center [194, 44] width 66 height 14
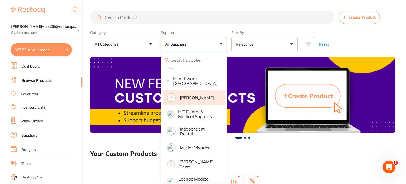
click at [202, 99] on p "[PERSON_NAME]" at bounding box center [197, 98] width 34 height 5
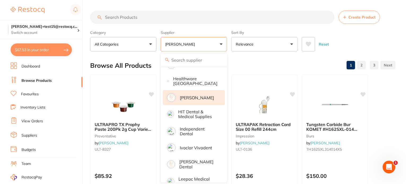
click at [229, 41] on div "Category All Categories All Categories anaesthetic burs crown & bridge disposab…" at bounding box center [242, 39] width 305 height 23
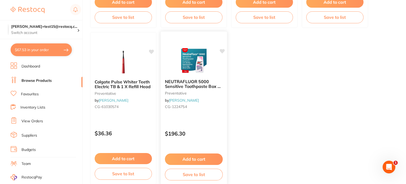
scroll to position [2109, 0]
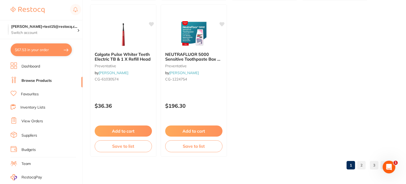
click at [361, 167] on link "2" at bounding box center [361, 165] width 8 height 11
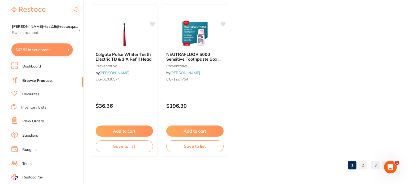
scroll to position [0, 0]
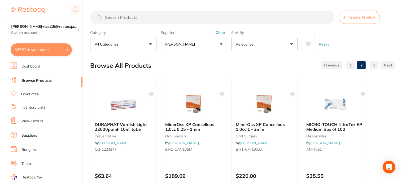
click at [374, 64] on link "3" at bounding box center [374, 65] width 8 height 11
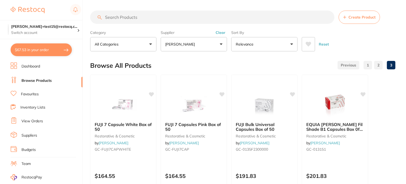
click at [204, 47] on button "[PERSON_NAME]" at bounding box center [194, 44] width 66 height 14
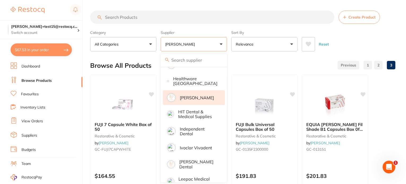
click at [198, 101] on li "Henry Schein Halas" at bounding box center [194, 97] width 62 height 15
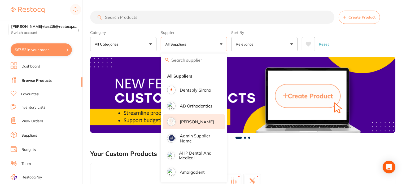
click at [192, 118] on li "[PERSON_NAME]" at bounding box center [194, 122] width 62 height 15
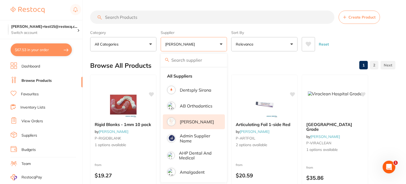
click at [342, 31] on div "Category All Categories All Categories anaesthetic burs crown & bridge disposab…" at bounding box center [242, 39] width 305 height 23
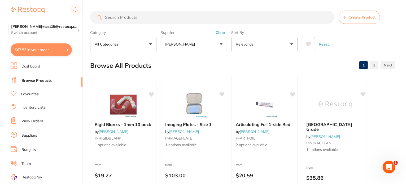
click at [184, 46] on p "[PERSON_NAME]" at bounding box center [181, 44] width 32 height 5
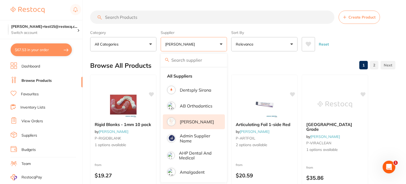
click at [189, 122] on p "[PERSON_NAME]" at bounding box center [197, 122] width 34 height 5
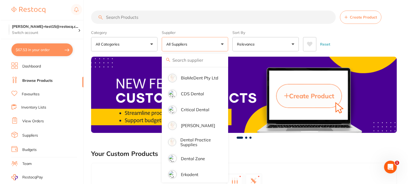
scroll to position [318, 0]
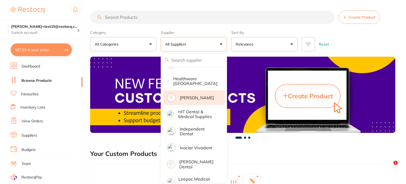
click at [203, 96] on p "[PERSON_NAME]" at bounding box center [197, 98] width 34 height 5
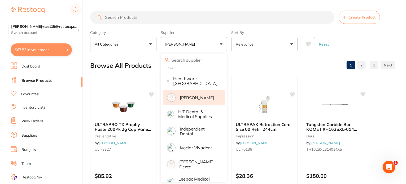
scroll to position [0, 0]
click at [343, 36] on div "Reset" at bounding box center [346, 42] width 89 height 19
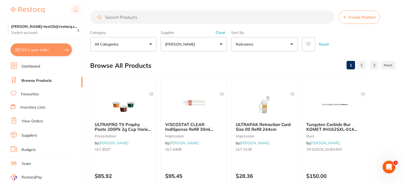
click at [189, 44] on p "[PERSON_NAME]" at bounding box center [181, 44] width 32 height 5
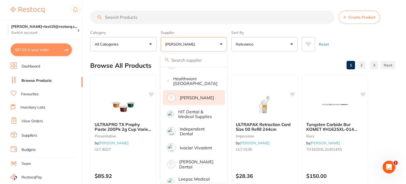
click at [230, 47] on div "Category All Categories All Categories anaesthetic burs crown & bridge disposab…" at bounding box center [242, 39] width 305 height 23
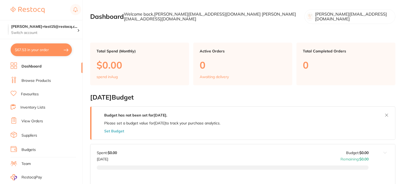
click at [38, 80] on link "Browse Products" at bounding box center [35, 80] width 29 height 5
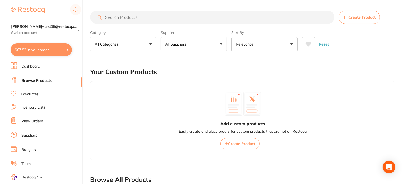
click at [174, 45] on p "All Suppliers" at bounding box center [176, 44] width 23 height 5
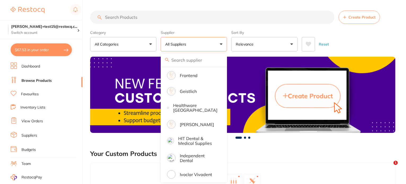
drag, startPoint x: 197, startPoint y: 124, endPoint x: 322, endPoint y: 33, distance: 154.9
click at [197, 124] on p "[PERSON_NAME]" at bounding box center [197, 124] width 34 height 5
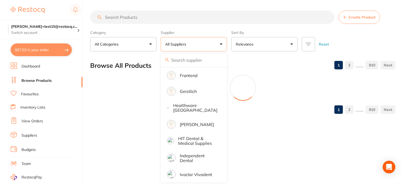
scroll to position [292, 0]
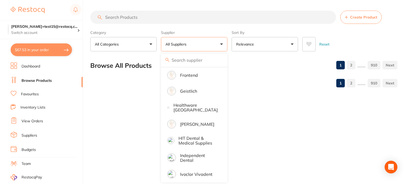
click at [360, 37] on div "Reset" at bounding box center [347, 42] width 91 height 19
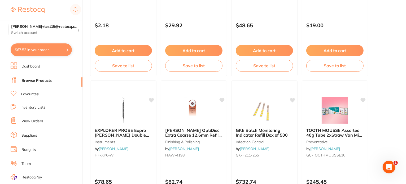
scroll to position [1433, 0]
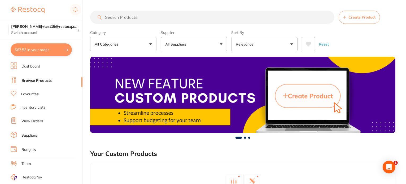
click at [173, 45] on p "All Suppliers" at bounding box center [176, 44] width 23 height 5
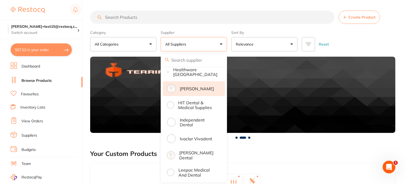
scroll to position [318, 0]
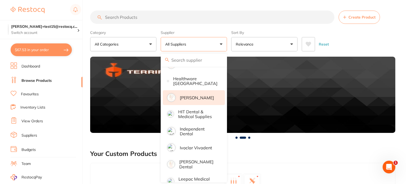
click at [205, 96] on p "[PERSON_NAME]" at bounding box center [197, 98] width 34 height 5
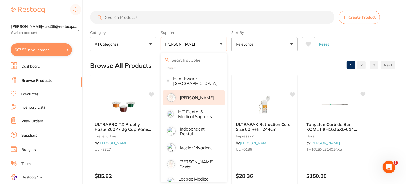
click at [229, 44] on div "Category All Categories All Categories anaesthetic burs crown & bridge disposab…" at bounding box center [242, 39] width 305 height 23
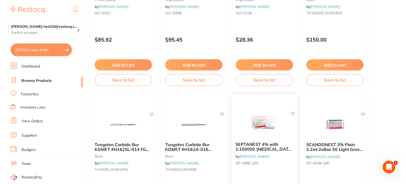
scroll to position [186, 0]
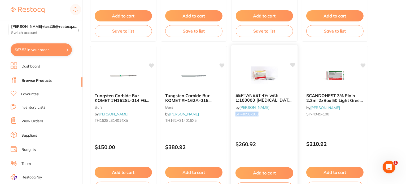
drag, startPoint x: 265, startPoint y: 112, endPoint x: 234, endPoint y: 114, distance: 31.1
click at [234, 114] on div "SEPTANEST 4% with 1:100000 [MEDICAL_DATA] 2.2ml 2xBox 50 GOLD by [PERSON_NAME] …" at bounding box center [264, 106] width 66 height 34
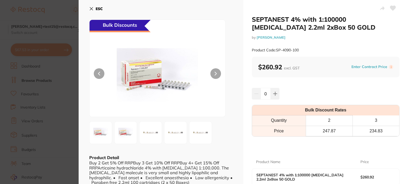
click at [69, 99] on section "SEPTANEST 4% with 1:100000 [MEDICAL_DATA] 2.2ml 2xBox 50 GOLD by [PERSON_NAME] …" at bounding box center [204, 92] width 408 height 184
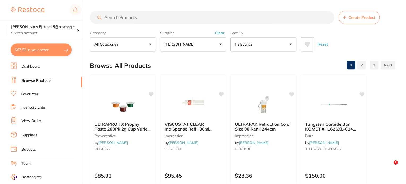
scroll to position [186, 0]
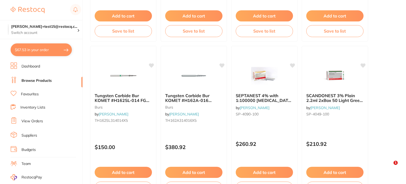
click at [33, 65] on link "Dashboard" at bounding box center [30, 66] width 19 height 5
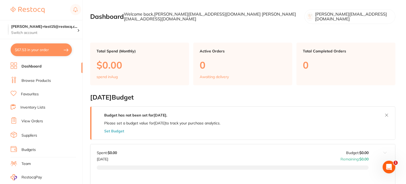
click at [26, 80] on link "Browse Products" at bounding box center [35, 80] width 29 height 5
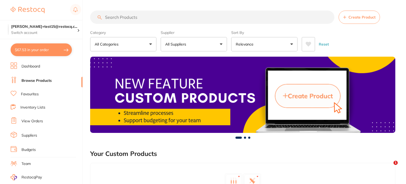
click at [116, 19] on input "search" at bounding box center [212, 17] width 244 height 13
paste input "SP-4090-100"
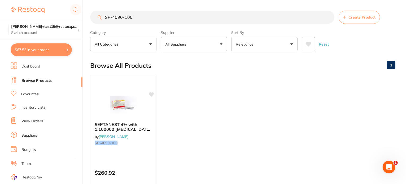
drag, startPoint x: 142, startPoint y: 19, endPoint x: 49, endPoint y: 15, distance: 92.5
click at [49, 15] on div "$67.53 [PERSON_NAME]+test15@restocq.c... Switch account [PERSON_NAME][EMAIL_ADD…" at bounding box center [203, 92] width 406 height 184
paste input "HS-5701396"
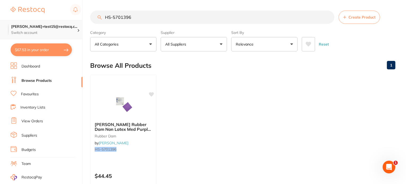
type input "HS-5701396"
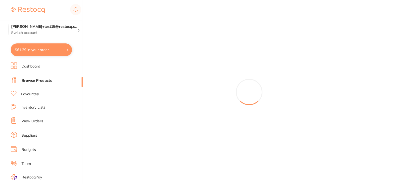
scroll to position [63, 0]
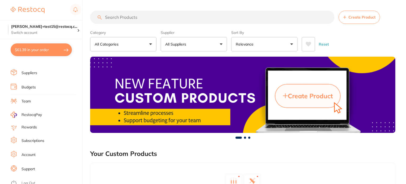
click at [32, 181] on link "Log Out" at bounding box center [28, 183] width 14 height 5
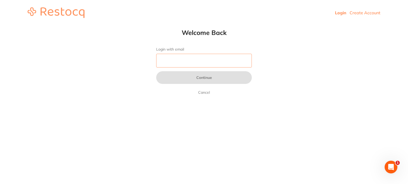
click at [175, 63] on input "Login with email" at bounding box center [204, 61] width 96 height 14
type input "a"
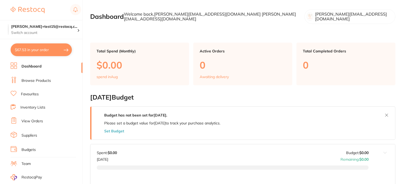
click at [42, 83] on link "Browse Products" at bounding box center [35, 80] width 29 height 5
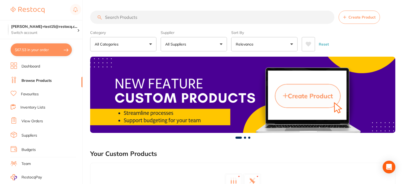
click at [114, 19] on input "search" at bounding box center [212, 17] width 244 height 13
paste input "KE-818-2207"
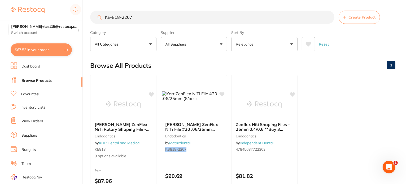
type input "KE-818-2207"
click at [118, 93] on img at bounding box center [123, 104] width 35 height 27
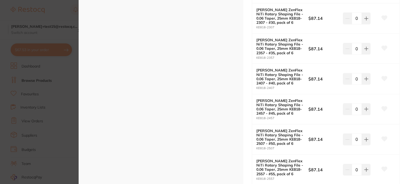
scroll to position [239, 0]
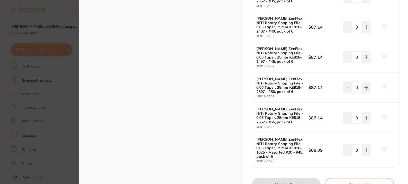
click at [32, 95] on section "Kerr ZenFlex NiTi Rotary Shaping File - 0.06 Taper, 25mm endodontics by AHP Den…" at bounding box center [204, 92] width 408 height 184
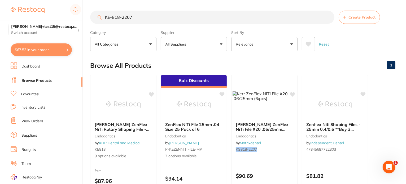
click at [172, 47] on button "All Suppliers" at bounding box center [194, 44] width 66 height 14
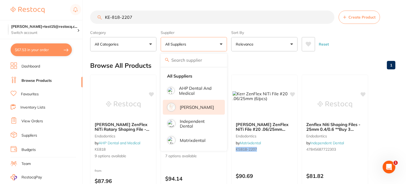
click at [194, 107] on p "[PERSON_NAME]" at bounding box center [197, 107] width 34 height 5
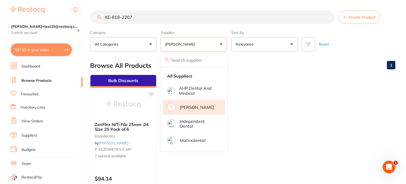
click at [357, 44] on div "Reset" at bounding box center [346, 42] width 89 height 19
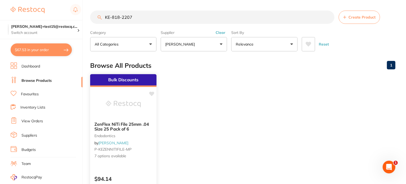
click at [134, 110] on img at bounding box center [123, 104] width 35 height 27
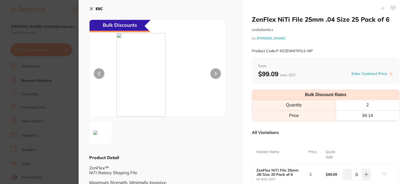
click at [90, 8] on icon at bounding box center [91, 9] width 4 height 4
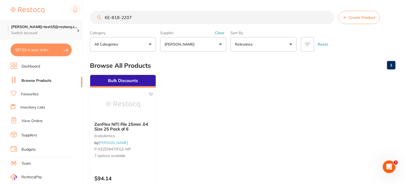
scroll to position [1, 0]
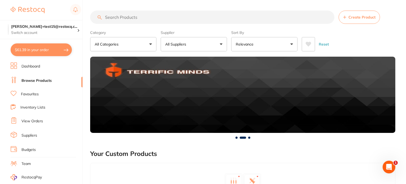
click at [141, 19] on input "search" at bounding box center [212, 17] width 244 height 13
paste input "KE-818-2207"
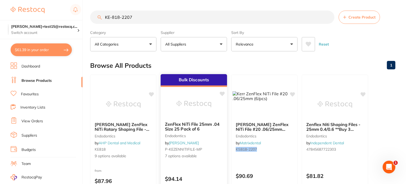
type input "KE-818-2207"
click at [200, 106] on img at bounding box center [193, 104] width 35 height 27
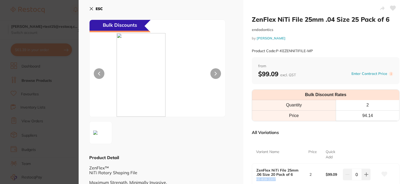
drag, startPoint x: 93, startPoint y: 9, endPoint x: 108, endPoint y: 25, distance: 22.0
click at [93, 9] on icon at bounding box center [91, 9] width 4 height 4
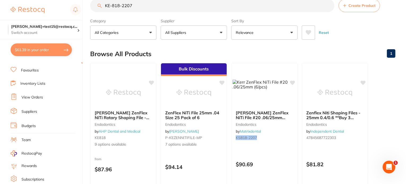
scroll to position [63, 0]
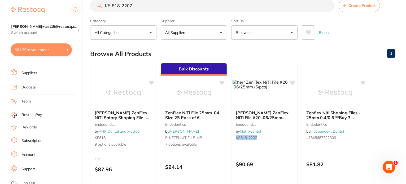
click at [32, 181] on link "Log Out" at bounding box center [28, 183] width 14 height 5
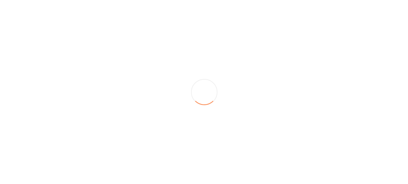
scroll to position [0, 0]
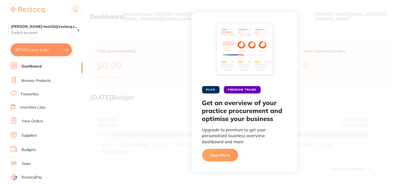
click at [45, 53] on button "$67.53 in your order" at bounding box center [41, 50] width 61 height 13
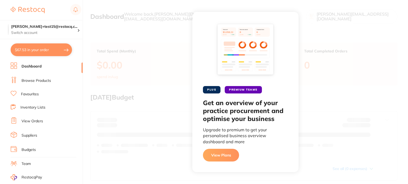
checkbox input "true"
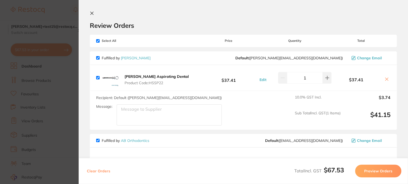
click at [103, 173] on button "Clear Orders" at bounding box center [98, 171] width 27 height 13
checkbox input "true"
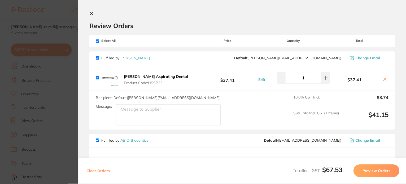
scroll to position [12, 0]
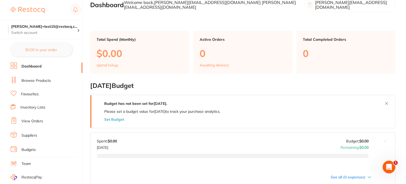
click at [43, 81] on link "Browse Products" at bounding box center [35, 80] width 29 height 5
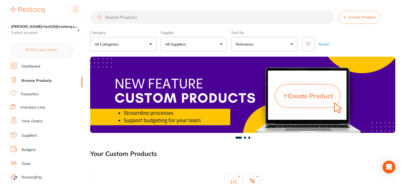
click at [128, 16] on input "search" at bounding box center [212, 17] width 244 height 13
paste input "A1-000S301"
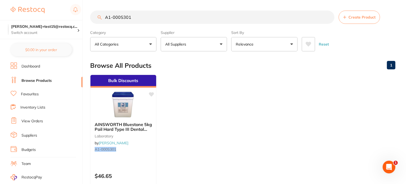
scroll to position [27, 0]
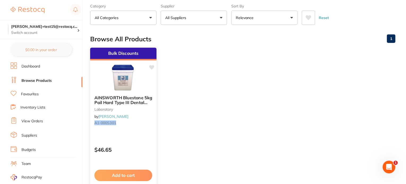
type input "A1-000S301"
click at [136, 79] on img at bounding box center [123, 77] width 35 height 27
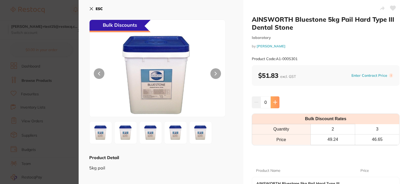
click at [274, 103] on icon at bounding box center [274, 102] width 3 height 3
type input "1"
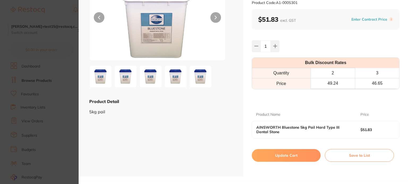
drag, startPoint x: 274, startPoint y: 156, endPoint x: 186, endPoint y: 122, distance: 94.6
click at [274, 156] on button "Update Cart" at bounding box center [286, 155] width 69 height 13
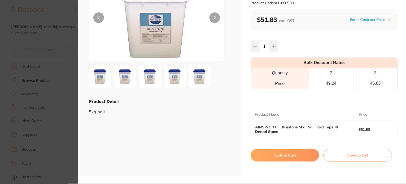
scroll to position [27, 0]
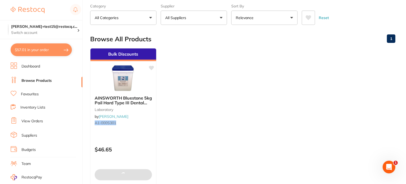
click at [50, 48] on button "$57.01 in your order" at bounding box center [41, 50] width 61 height 13
checkbox input "true"
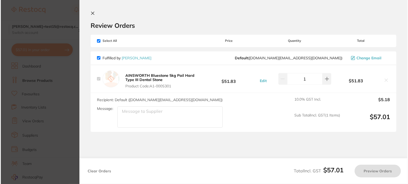
scroll to position [0, 0]
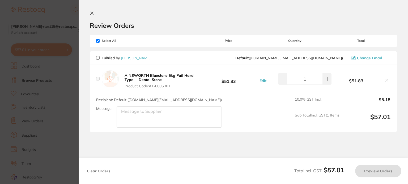
checkbox input "false"
checkbox input "true"
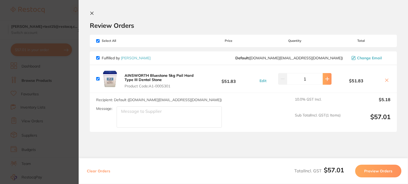
click at [327, 80] on icon at bounding box center [327, 79] width 4 height 4
click at [282, 79] on icon at bounding box center [281, 79] width 3 height 0
click at [330, 79] on div "AINSWORTH Bluestone 5kg Pail Hard Type III Dental Stone Product Code: A1-000S30…" at bounding box center [243, 79] width 307 height 28
click at [326, 80] on icon at bounding box center [327, 79] width 4 height 4
type input "2"
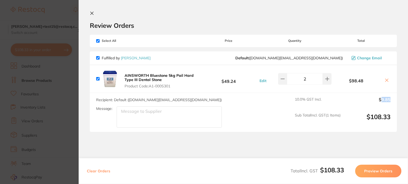
drag, startPoint x: 380, startPoint y: 99, endPoint x: 395, endPoint y: 99, distance: 14.6
click at [395, 99] on div "Recipient: Default ( [DOMAIN_NAME][EMAIL_ADDRESS][DOMAIN_NAME] ) Message: 10.0 …" at bounding box center [243, 112] width 307 height 39
click at [332, 97] on span "10.0 % GST Incl." at bounding box center [318, 103] width 46 height 12
drag, startPoint x: 239, startPoint y: 82, endPoint x: 216, endPoint y: 82, distance: 22.3
click at [216, 82] on b "$49.24" at bounding box center [228, 79] width 59 height 10
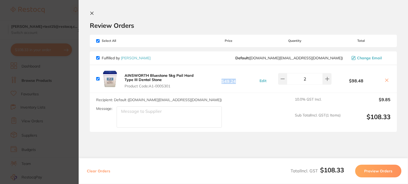
copy b "$49.24"
drag, startPoint x: 359, startPoint y: 81, endPoint x: 365, endPoint y: 82, distance: 5.9
click at [365, 82] on b "$98.48" at bounding box center [355, 81] width 49 height 5
copy b "$98.48"
drag, startPoint x: 394, startPoint y: 99, endPoint x: 373, endPoint y: 100, distance: 20.7
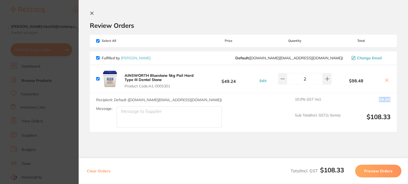
click at [373, 100] on div "Recipient: Default ( [DOMAIN_NAME][EMAIL_ADDRESS][DOMAIN_NAME] ) Message: 10.0 …" at bounding box center [243, 112] width 307 height 39
copy output "$9.85"
drag, startPoint x: 397, startPoint y: 118, endPoint x: 363, endPoint y: 115, distance: 33.8
click at [363, 115] on section "Review Orders Your orders are being processed and we will notify you once we ha…" at bounding box center [243, 92] width 329 height 184
copy output "$108.33"
